Goal: Obtain resource: Download file/media

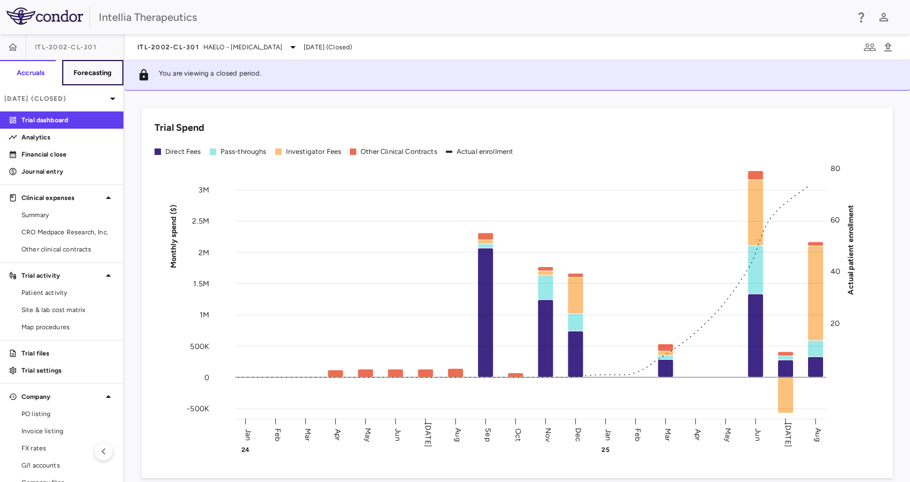
click at [90, 70] on h6 "Forecasting" at bounding box center [93, 73] width 39 height 10
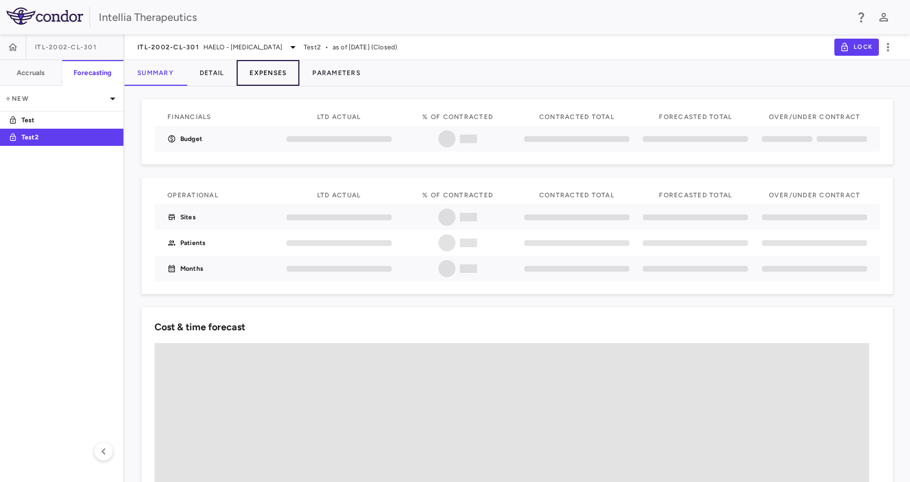
click at [272, 74] on button "Expenses" at bounding box center [268, 73] width 63 height 26
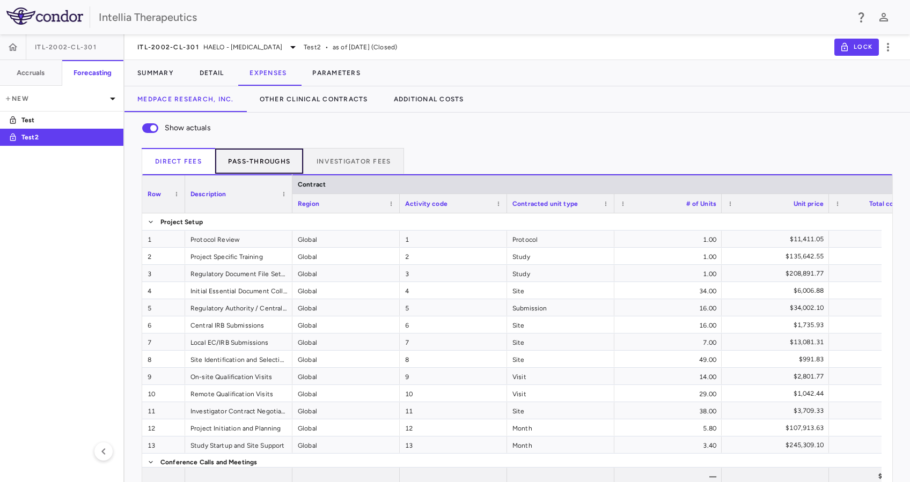
click at [282, 156] on button "Pass-throughs" at bounding box center [259, 161] width 89 height 26
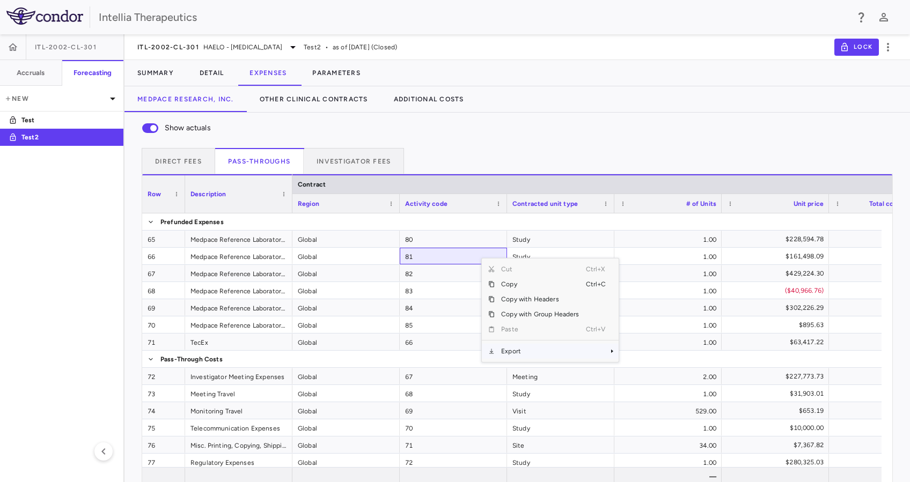
click at [526, 349] on span "Export" at bounding box center [540, 351] width 91 height 15
click at [653, 364] on span "Excel Export" at bounding box center [654, 370] width 50 height 15
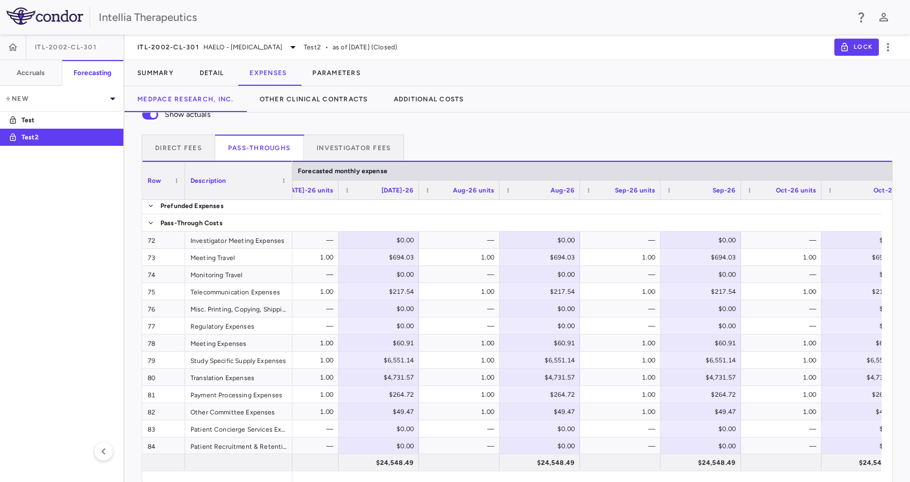
scroll to position [0, 6128]
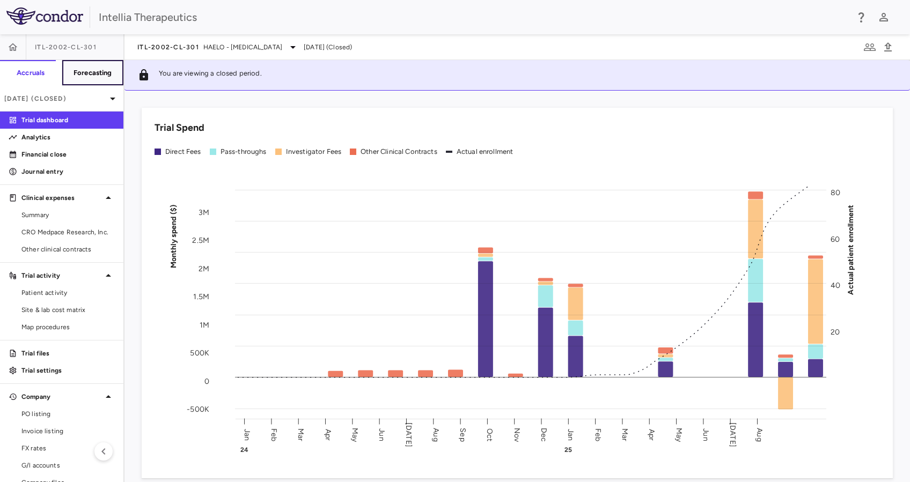
click at [100, 63] on button "Forecasting" at bounding box center [93, 73] width 62 height 26
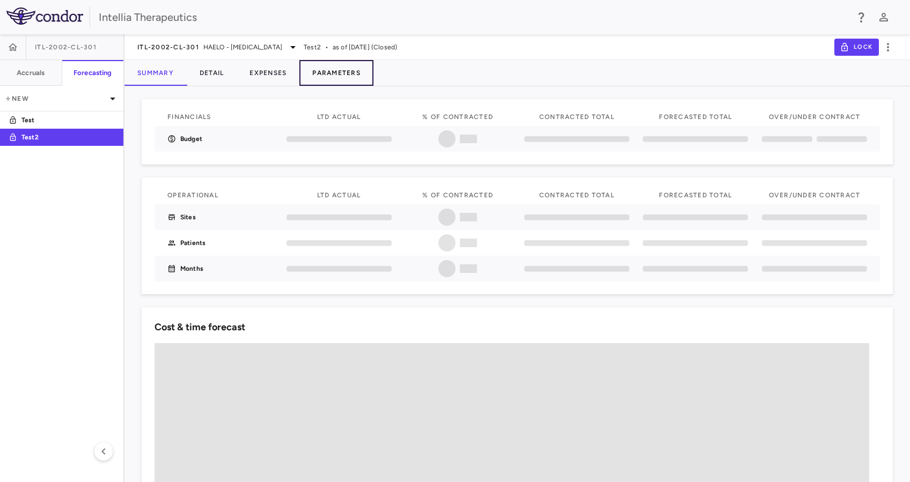
click at [334, 77] on button "Parameters" at bounding box center [336, 73] width 74 height 26
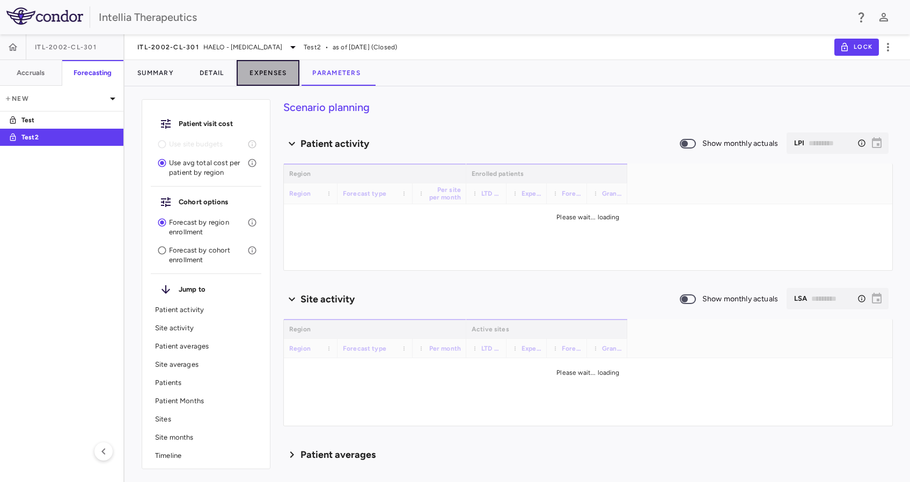
click at [260, 75] on button "Expenses" at bounding box center [268, 73] width 63 height 26
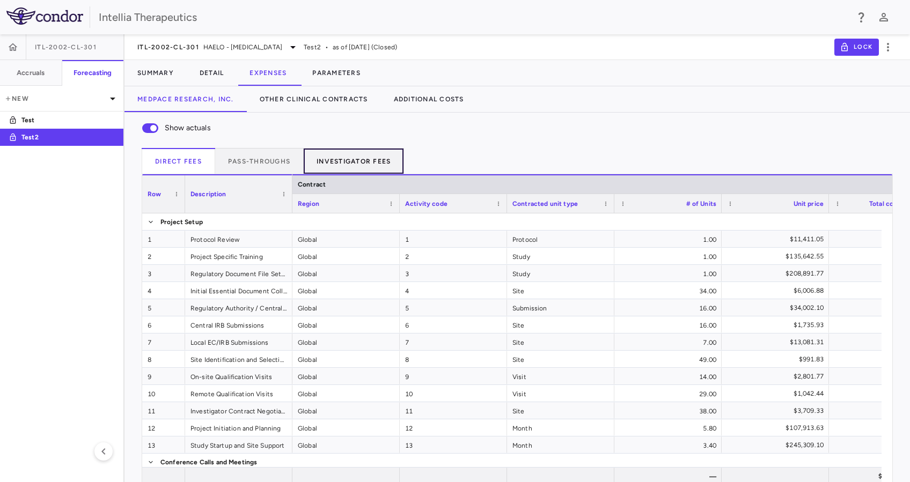
click at [399, 150] on button "Investigator Fees" at bounding box center [354, 161] width 100 height 26
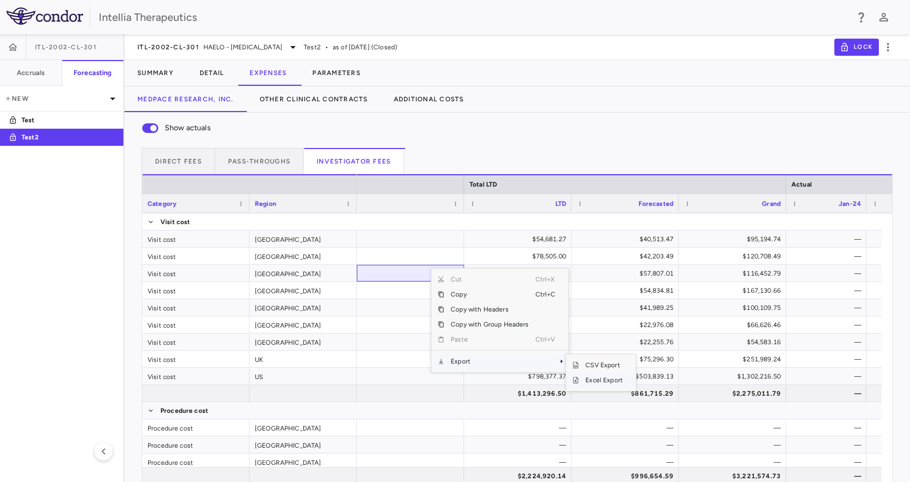
click at [610, 380] on span "Excel Export" at bounding box center [604, 380] width 50 height 15
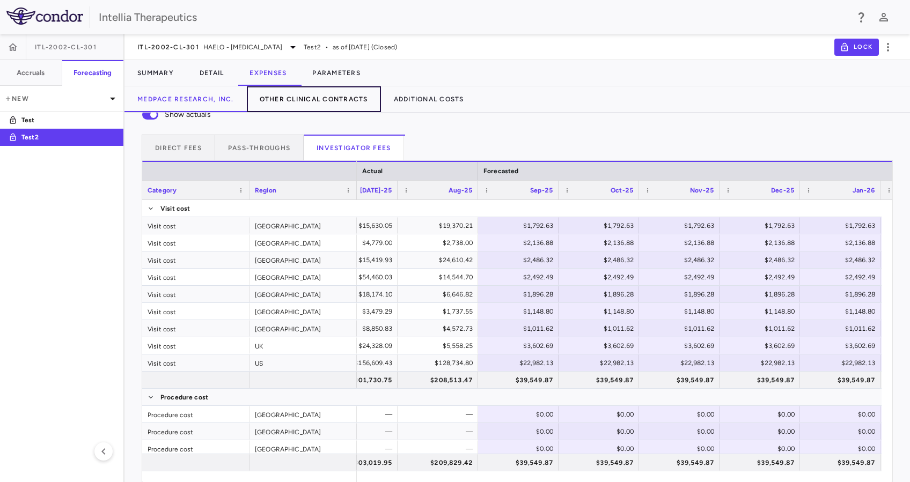
click at [361, 94] on button "Other Clinical Contracts" at bounding box center [314, 99] width 134 height 26
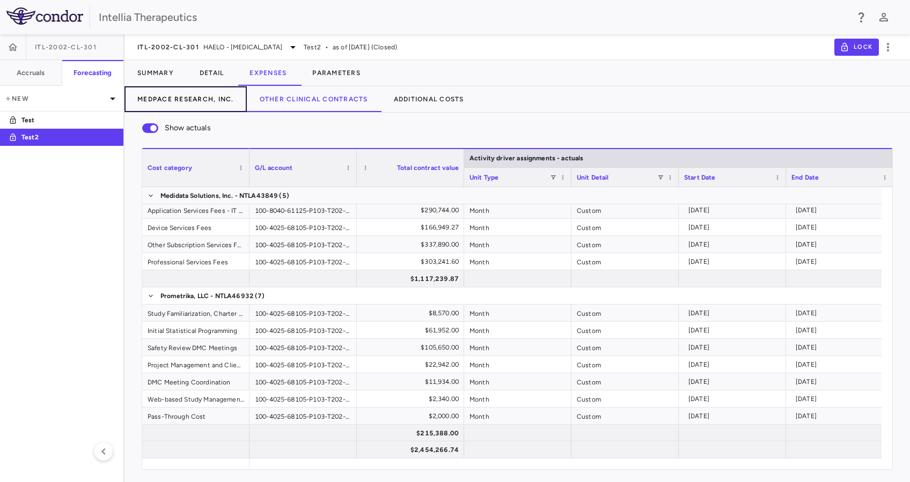
click at [210, 102] on button "Medpace Research, Inc." at bounding box center [185, 99] width 122 height 26
